Goal: Check status: Check status

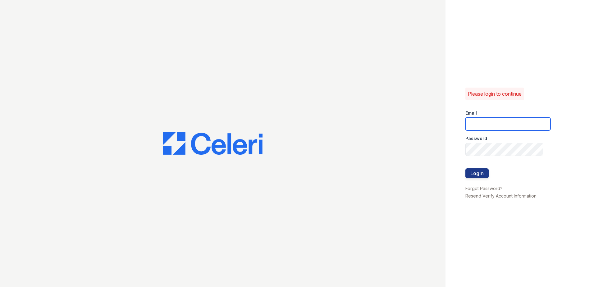
click at [477, 123] on input "email" at bounding box center [508, 124] width 85 height 13
type input "arriveodentonsouth@trinity-pm.com"
click at [477, 173] on button "Login" at bounding box center [477, 173] width 23 height 10
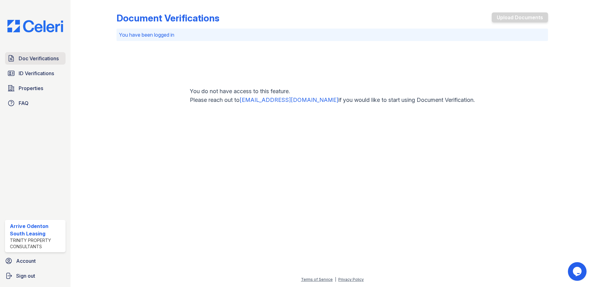
click at [32, 58] on span "Doc Verifications" at bounding box center [39, 58] width 40 height 7
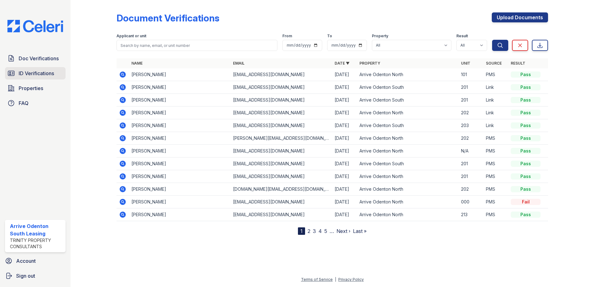
click at [35, 72] on span "ID Verifications" at bounding box center [36, 73] width 35 height 7
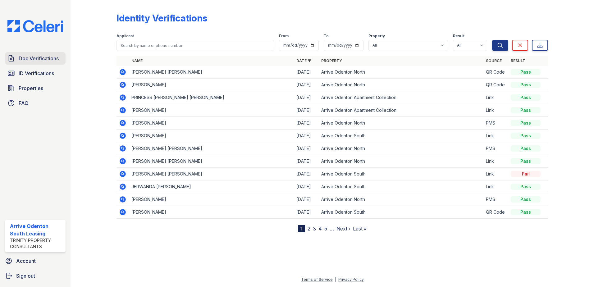
click at [28, 56] on span "Doc Verifications" at bounding box center [39, 58] width 40 height 7
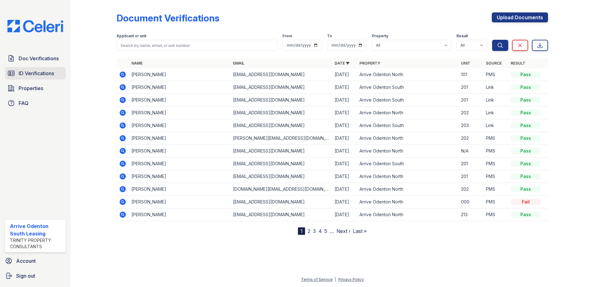
click at [32, 75] on span "ID Verifications" at bounding box center [36, 73] width 35 height 7
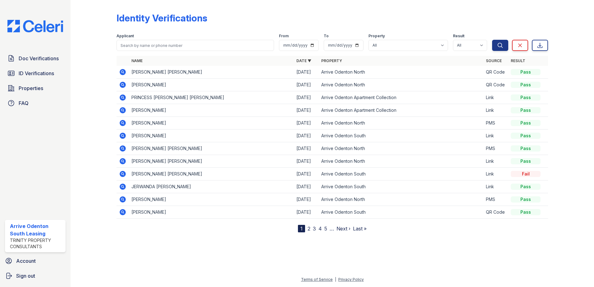
click at [310, 228] on link "2" at bounding box center [309, 229] width 3 height 6
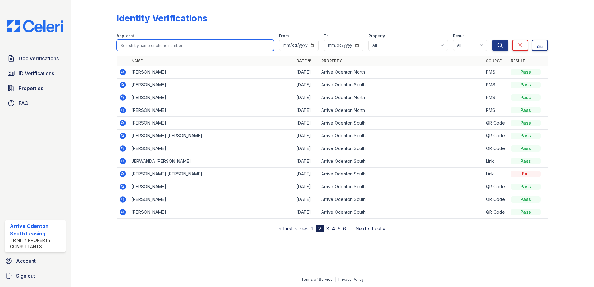
click at [154, 46] on input "search" at bounding box center [196, 45] width 158 height 11
type input "[PERSON_NAME]"
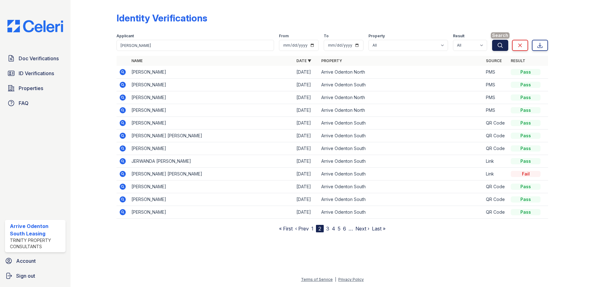
click at [498, 44] on icon "submit" at bounding box center [500, 45] width 6 height 6
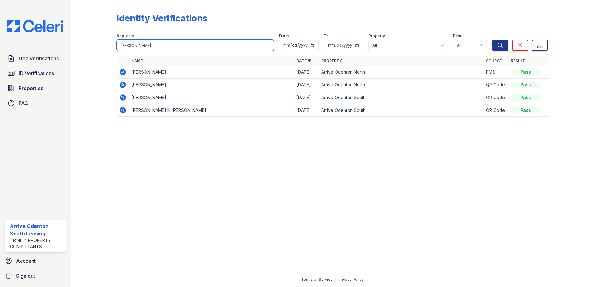
drag, startPoint x: 140, startPoint y: 46, endPoint x: 104, endPoint y: 46, distance: 35.8
click at [104, 46] on div "Identity Verifications Filter Applicant [PERSON_NAME] From To Property All Arri…" at bounding box center [333, 66] width 504 height 133
type input "[PERSON_NAME]"
click at [492, 40] on button "Search" at bounding box center [500, 45] width 16 height 11
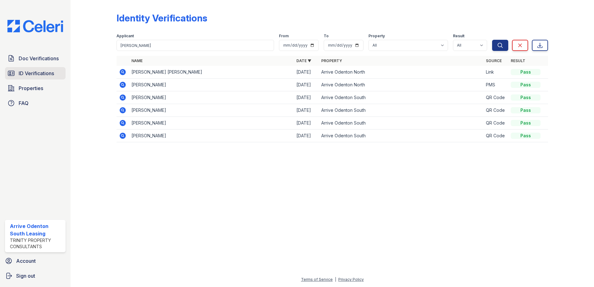
click at [38, 73] on span "ID Verifications" at bounding box center [36, 73] width 35 height 7
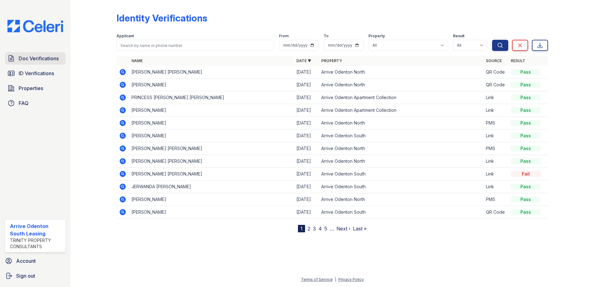
click at [31, 57] on span "Doc Verifications" at bounding box center [39, 58] width 40 height 7
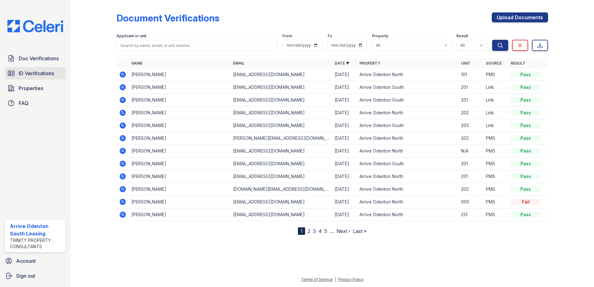
click at [33, 72] on span "ID Verifications" at bounding box center [36, 73] width 35 height 7
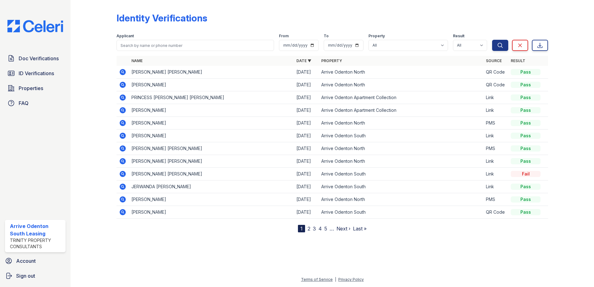
click at [308, 228] on link "2" at bounding box center [309, 229] width 3 height 6
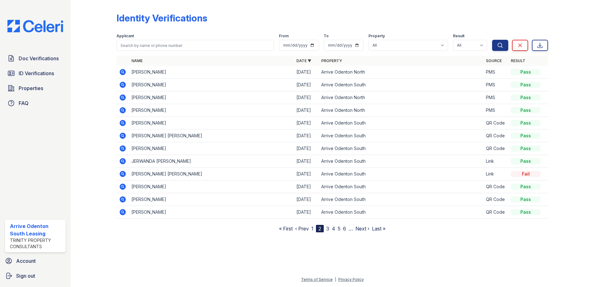
click at [312, 230] on link "1" at bounding box center [312, 229] width 2 height 6
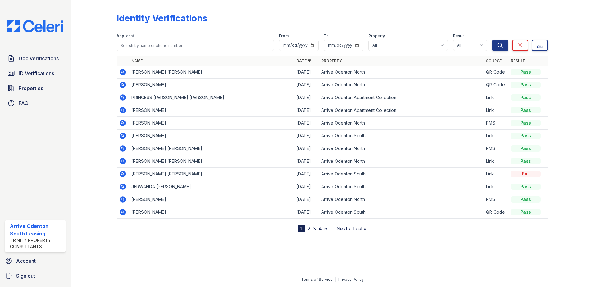
click at [308, 228] on link "2" at bounding box center [309, 229] width 3 height 6
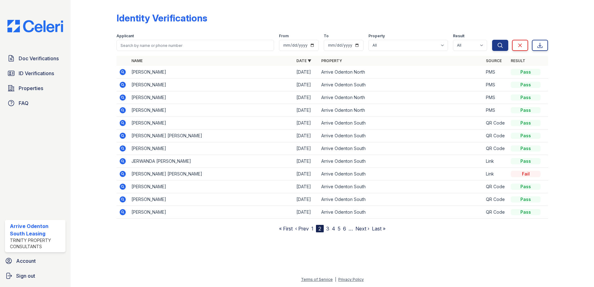
click at [121, 71] on icon at bounding box center [123, 72] width 6 height 6
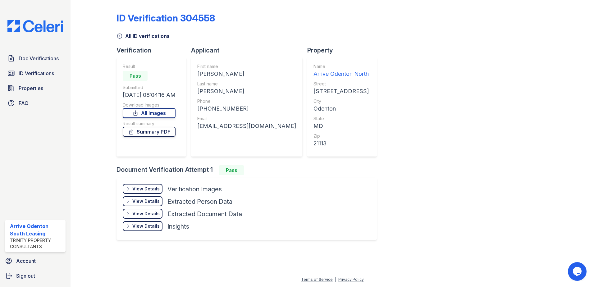
click at [156, 131] on link "Summary PDF" at bounding box center [149, 132] width 53 height 10
click at [35, 72] on span "ID Verifications" at bounding box center [36, 73] width 35 height 7
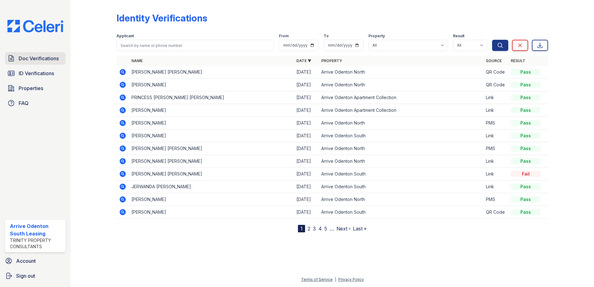
click at [39, 58] on span "Doc Verifications" at bounding box center [39, 58] width 40 height 7
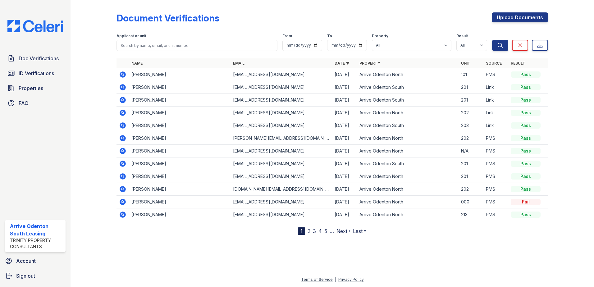
click at [123, 151] on icon at bounding box center [122, 150] width 7 height 7
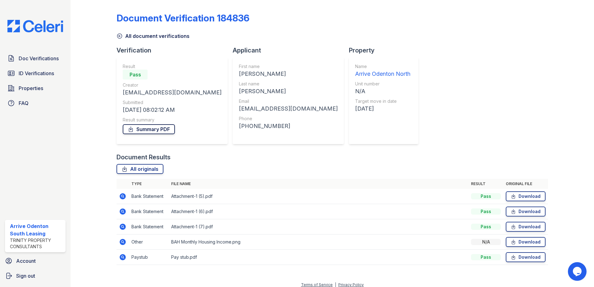
click at [151, 130] on link "Summary PDF" at bounding box center [149, 129] width 52 height 10
